Goal: Task Accomplishment & Management: Manage account settings

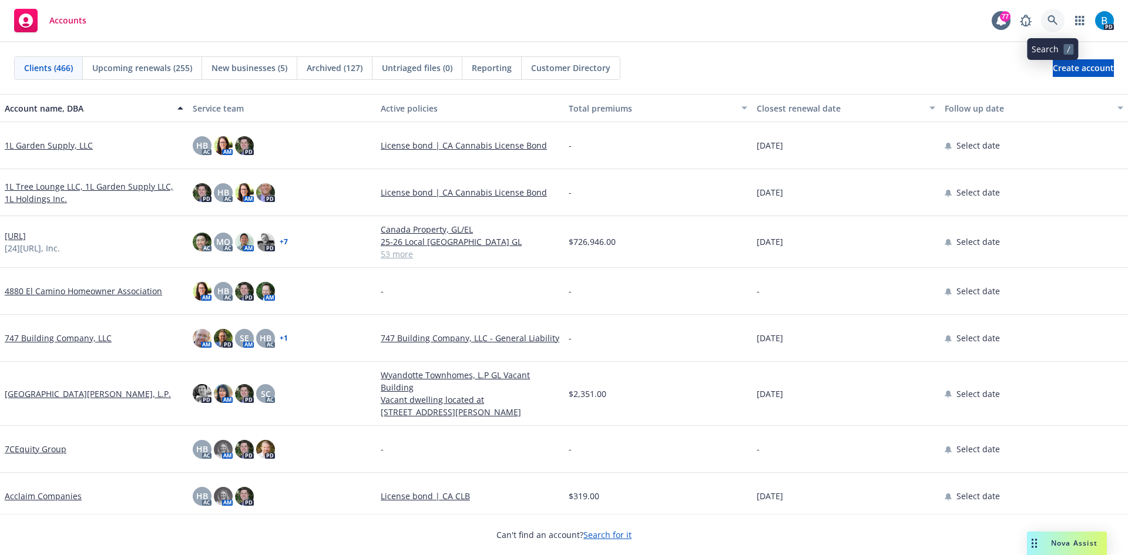
click at [1051, 17] on icon at bounding box center [1052, 20] width 11 height 11
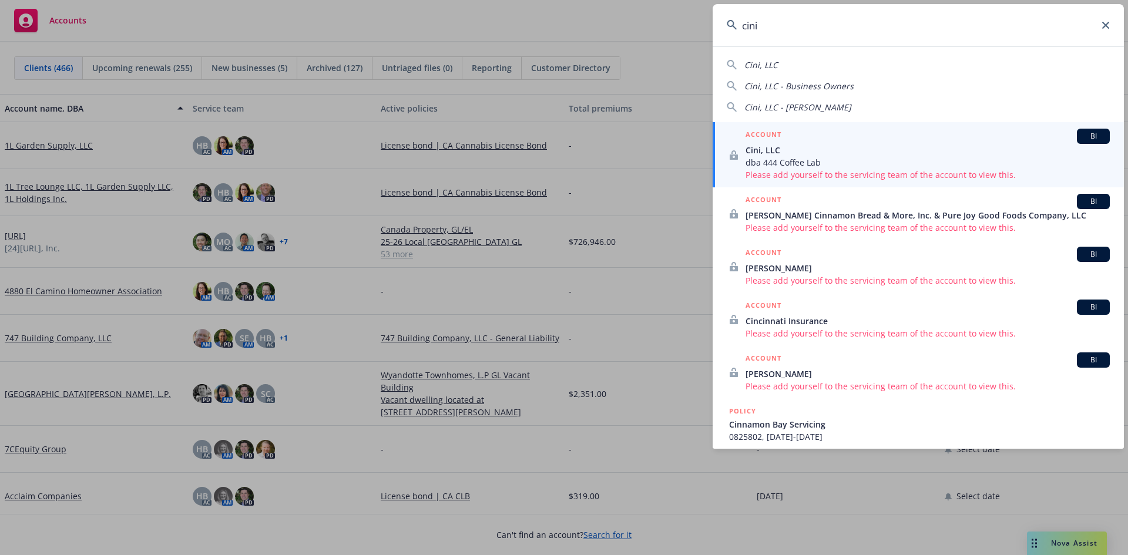
type input "cini"
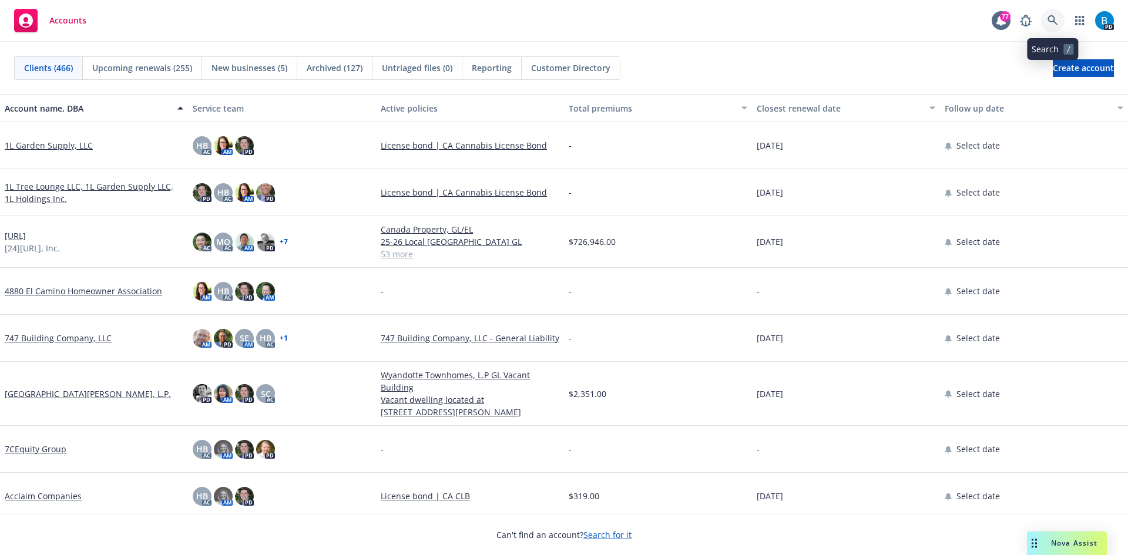
click at [1053, 19] on icon at bounding box center [1052, 20] width 11 height 11
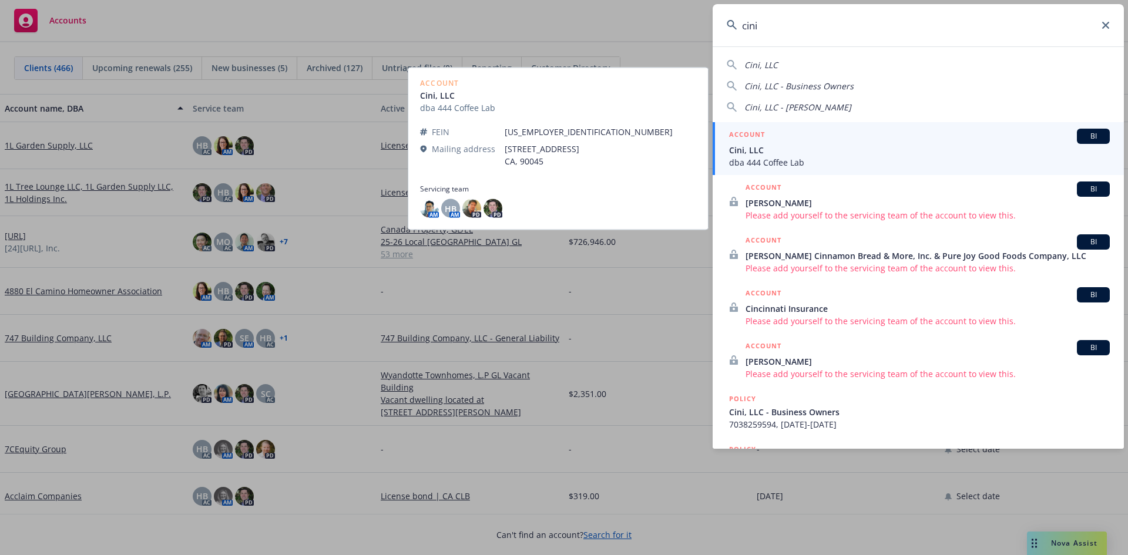
type input "cini"
click at [811, 153] on span "Cini, LLC" at bounding box center [919, 150] width 381 height 12
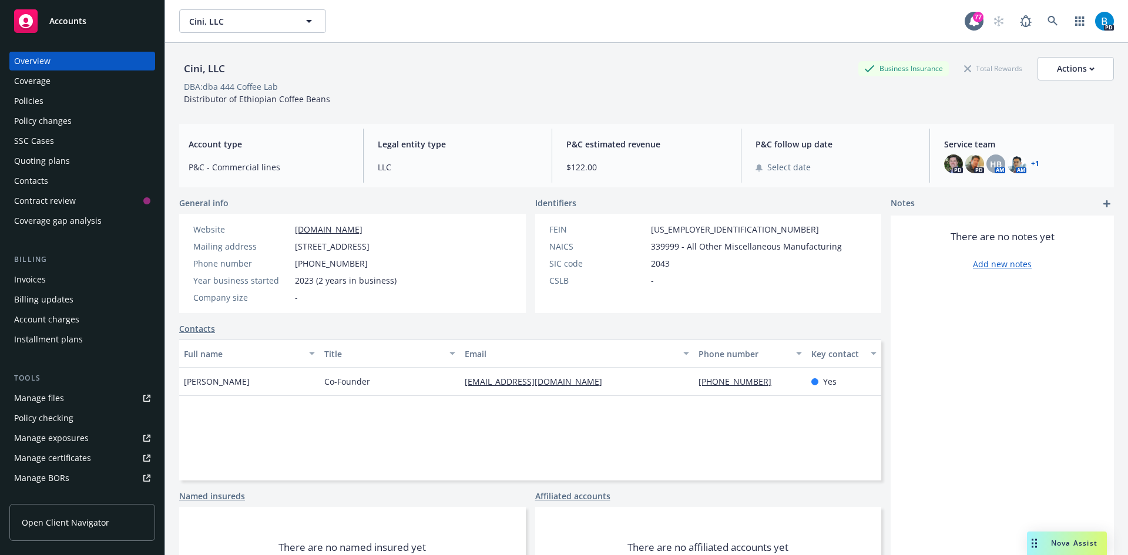
click at [1031, 162] on link "+ 1" at bounding box center [1035, 163] width 8 height 7
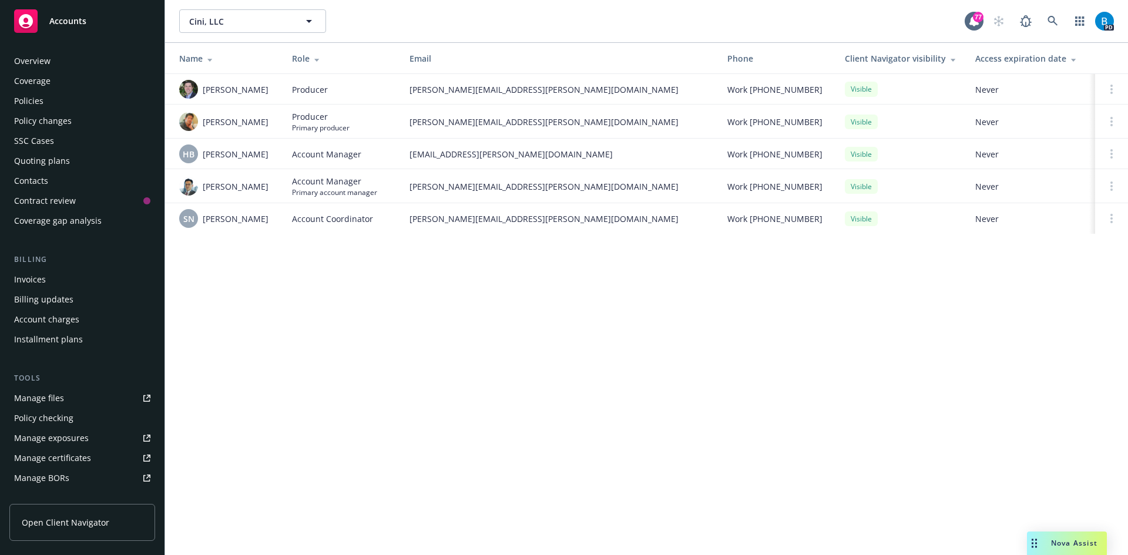
click at [35, 102] on div "Policies" at bounding box center [28, 101] width 29 height 19
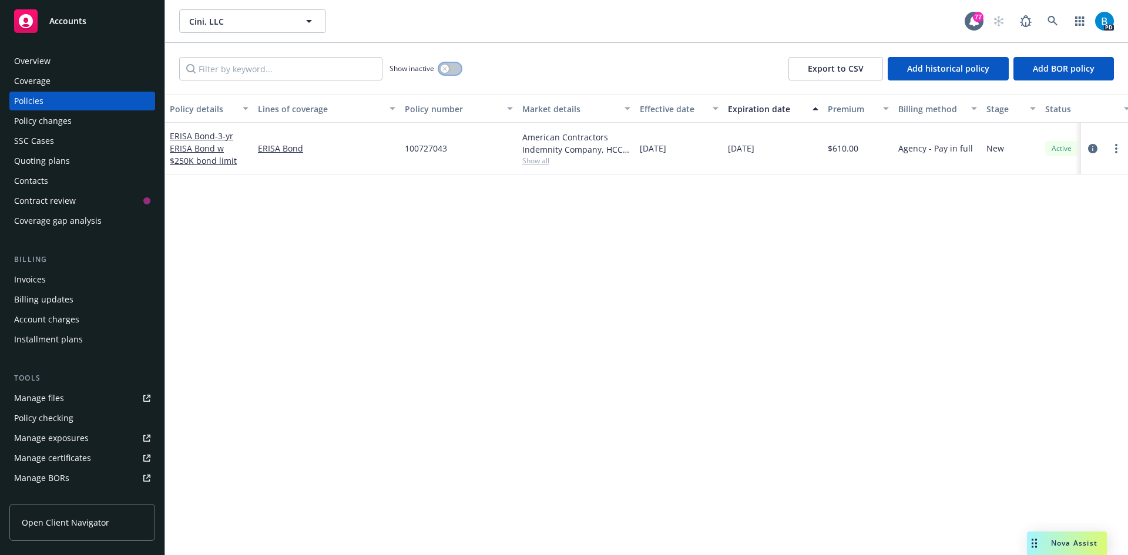
click at [445, 69] on icon "button" at bounding box center [444, 68] width 4 height 4
